Goal: Use online tool/utility

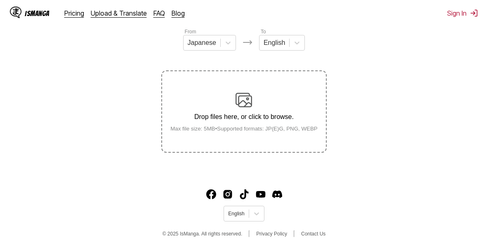
scroll to position [106, 0]
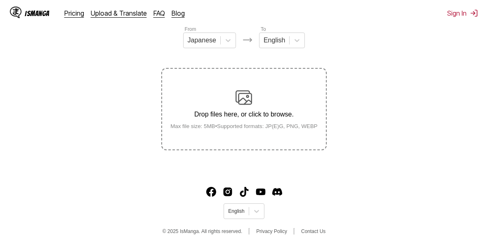
click at [244, 116] on p "Drop files here, or click to browse." at bounding box center [244, 114] width 160 height 7
click at [0, 0] on input "Drop files here, or click to browse. Max file size: 5MB • Supported formats: JP…" at bounding box center [0, 0] width 0 height 0
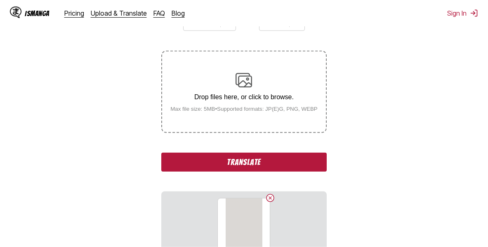
scroll to position [148, 0]
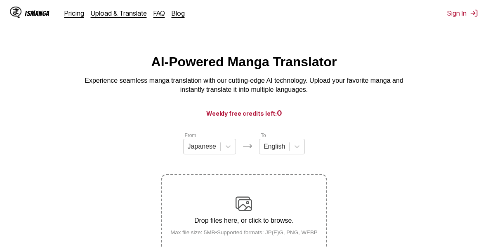
scroll to position [106, 0]
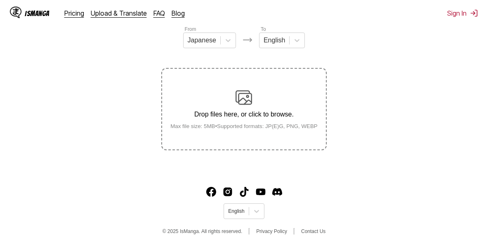
click at [263, 104] on div "Drop files here, or click to browse. Max file size: 5MB • Supported formats: JP…" at bounding box center [244, 109] width 160 height 40
click at [0, 0] on input "Drop files here, or click to browse. Max file size: 5MB • Supported formats: JP…" at bounding box center [0, 0] width 0 height 0
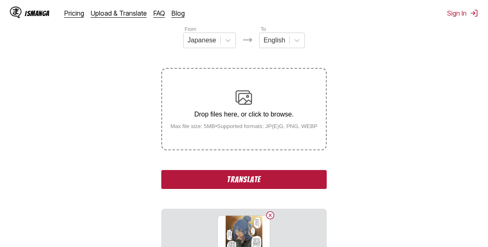
scroll to position [212, 0]
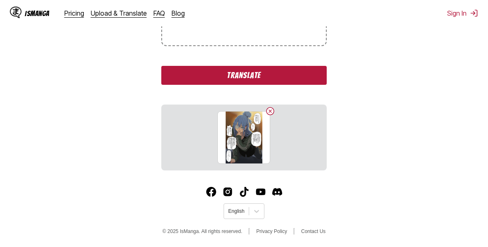
click at [268, 77] on button "Translate" at bounding box center [243, 75] width 165 height 19
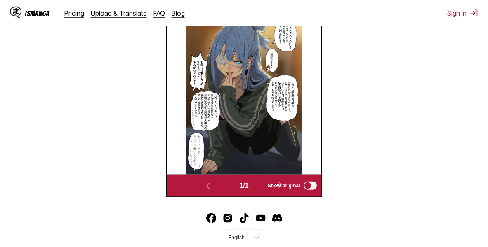
scroll to position [258, 0]
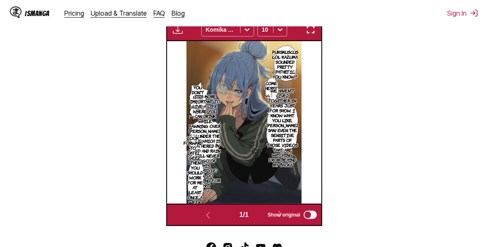
click at [308, 30] on img "button" at bounding box center [310, 30] width 10 height 10
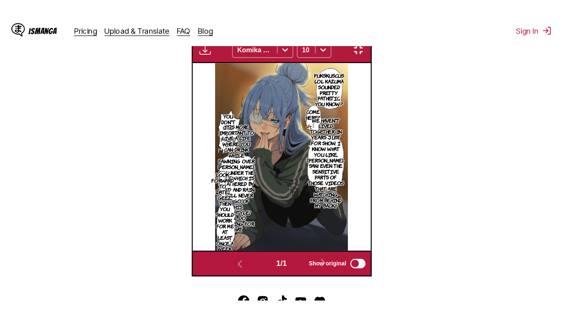
scroll to position [99, 0]
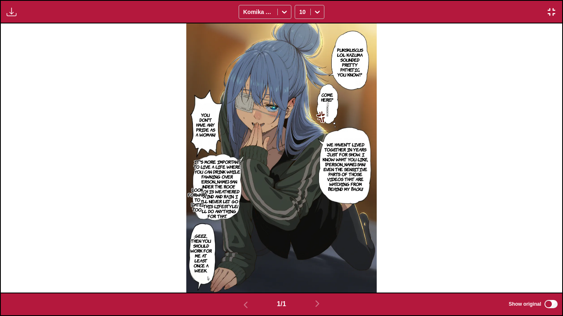
click at [452, 138] on div "Pukskuscus lol Kazuma sounded pretty pathetic, you know? Come here? You don't h…" at bounding box center [281, 157] width 561 height 269
click at [487, 8] on img "button" at bounding box center [551, 12] width 10 height 10
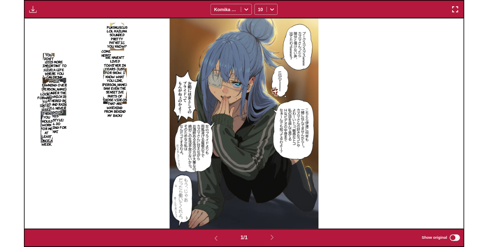
scroll to position [216, 0]
